Goal: Task Accomplishment & Management: Use online tool/utility

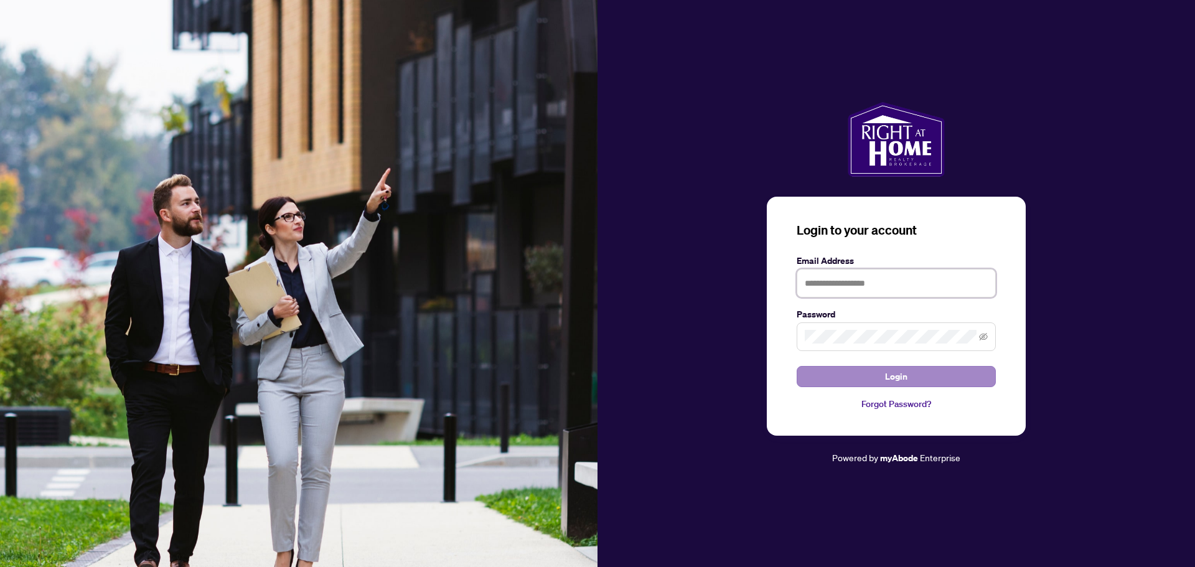
type input "**********"
click at [896, 382] on span "Login" at bounding box center [896, 377] width 22 height 20
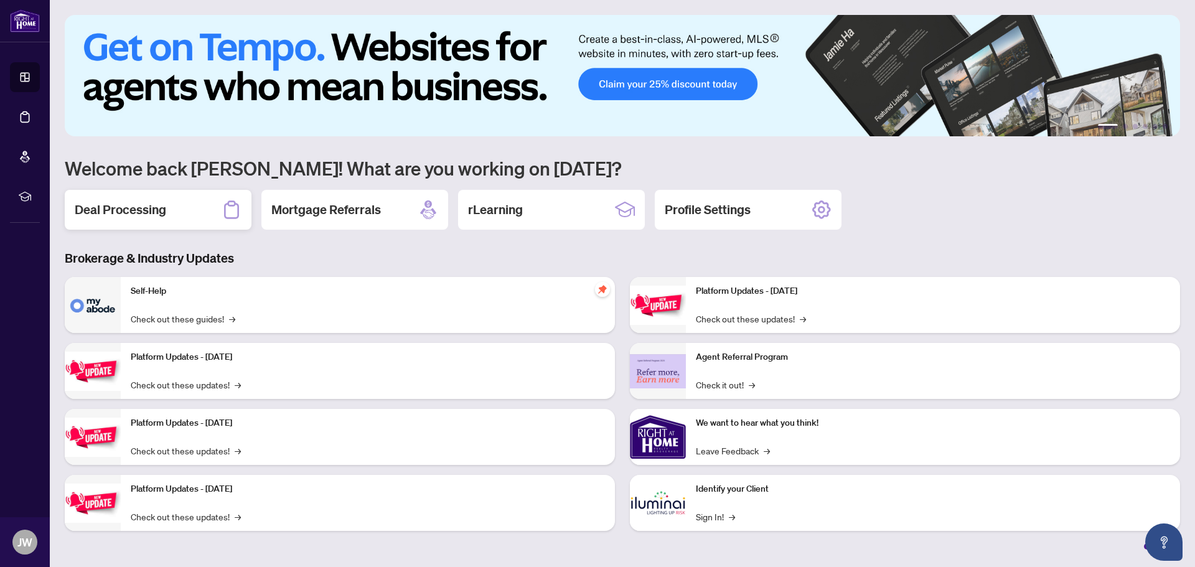
click at [158, 214] on h2 "Deal Processing" at bounding box center [120, 209] width 91 height 17
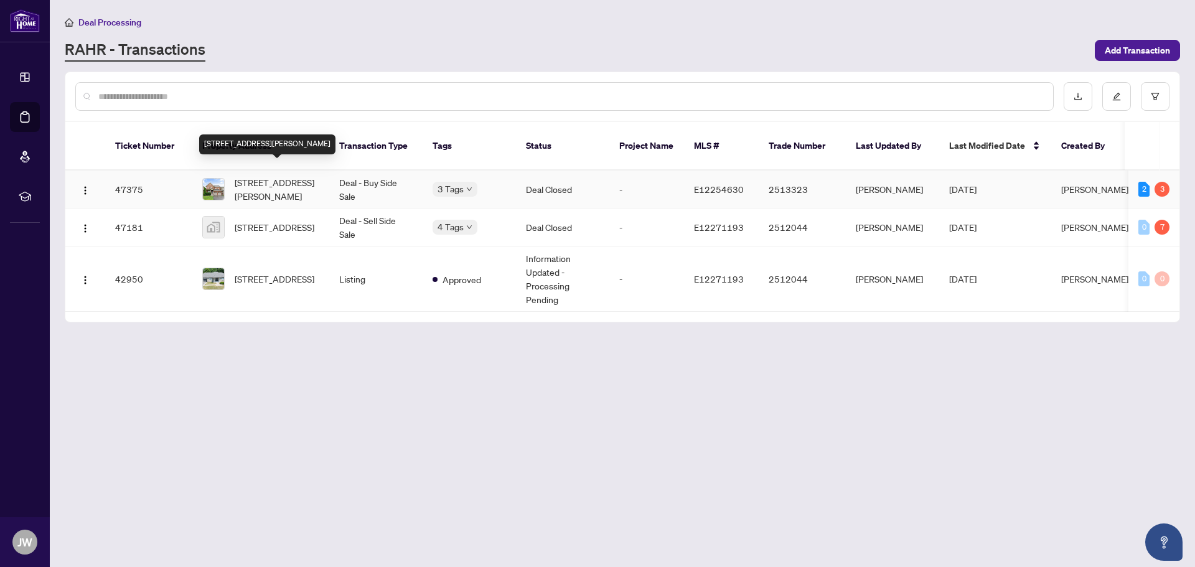
click at [300, 175] on span "[STREET_ADDRESS][PERSON_NAME]" at bounding box center [277, 188] width 85 height 27
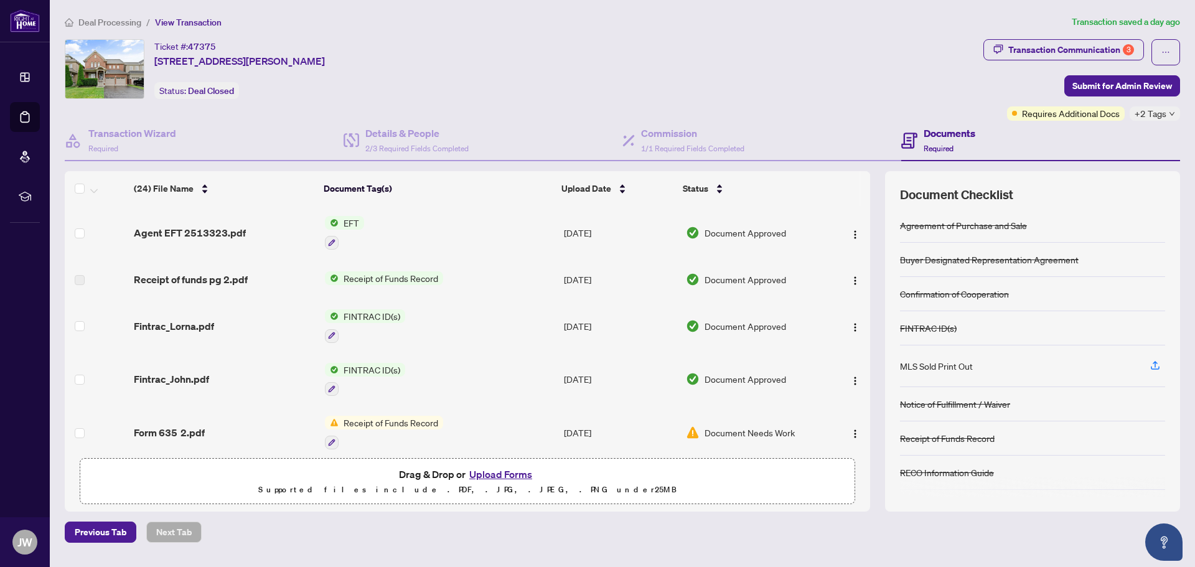
click at [202, 233] on span "Agent EFT 2513323.pdf" at bounding box center [190, 232] width 112 height 15
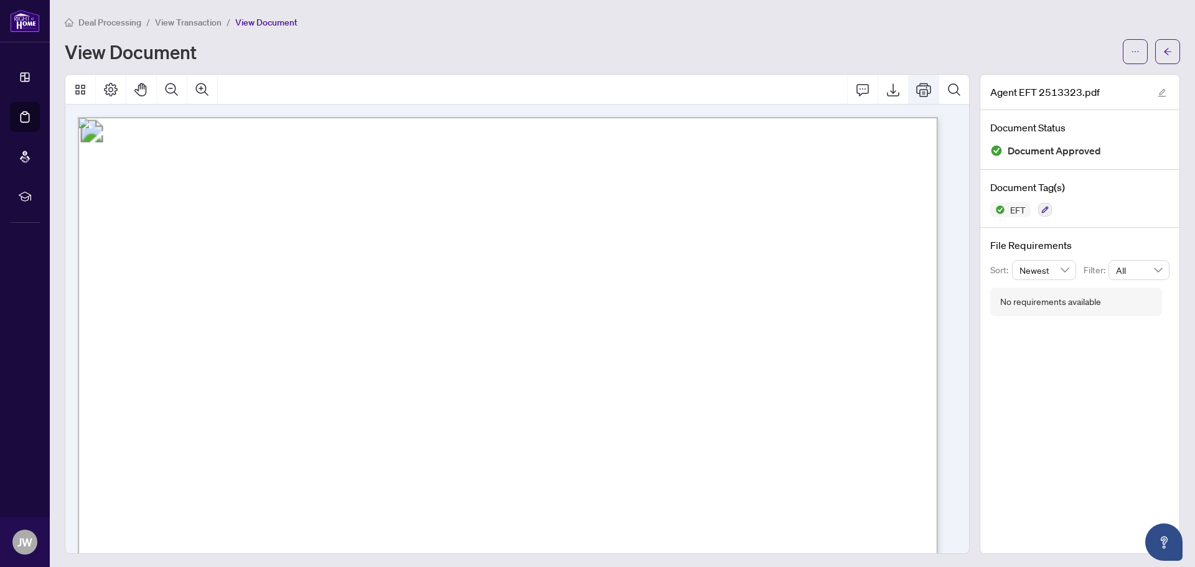
click at [916, 90] on icon "Print" at bounding box center [923, 89] width 15 height 15
